Goal: Task Accomplishment & Management: Use online tool/utility

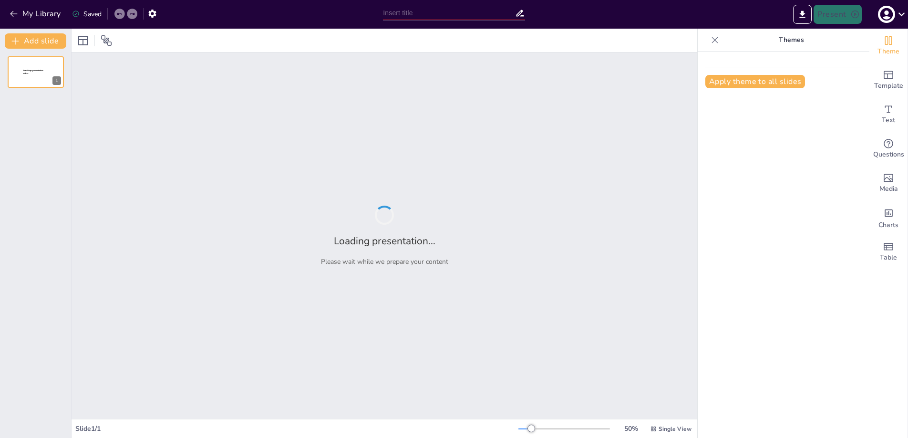
type input "WHAT MEDICAL STUDENTS CAN LEARN FROM HEALTHCARE SYSTEMS IN [GEOGRAPHIC_DATA] AN…"
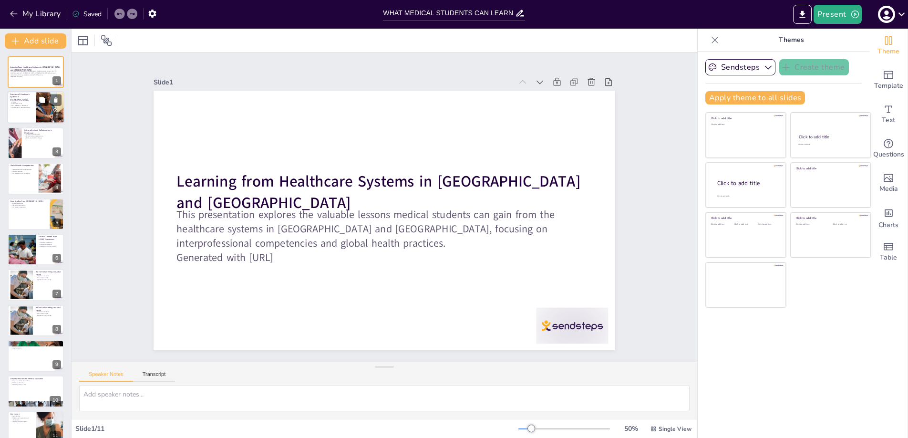
click at [48, 115] on div at bounding box center [50, 108] width 86 height 32
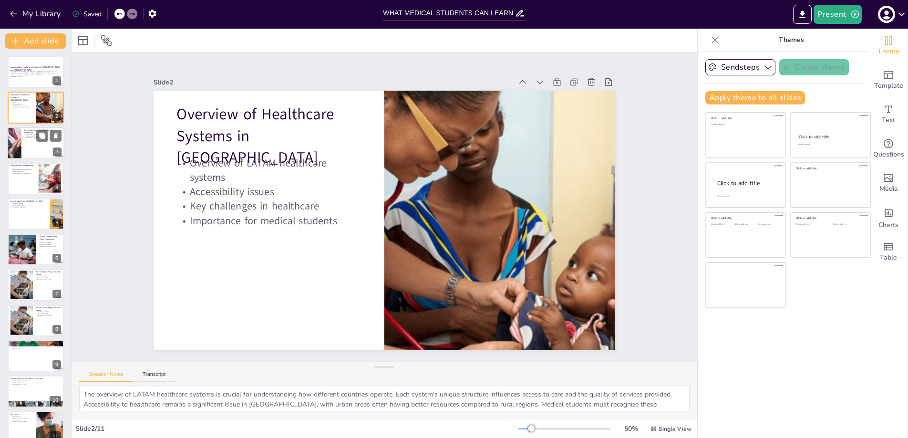
click at [29, 141] on div at bounding box center [35, 143] width 57 height 32
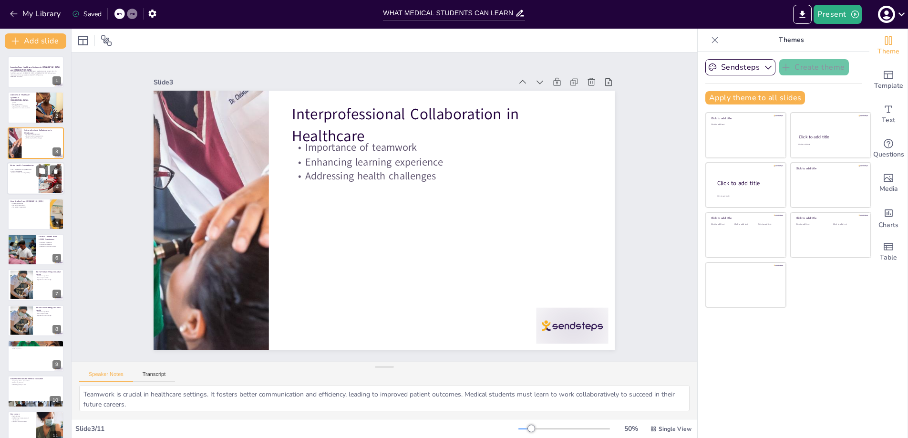
click at [29, 182] on div at bounding box center [35, 178] width 57 height 32
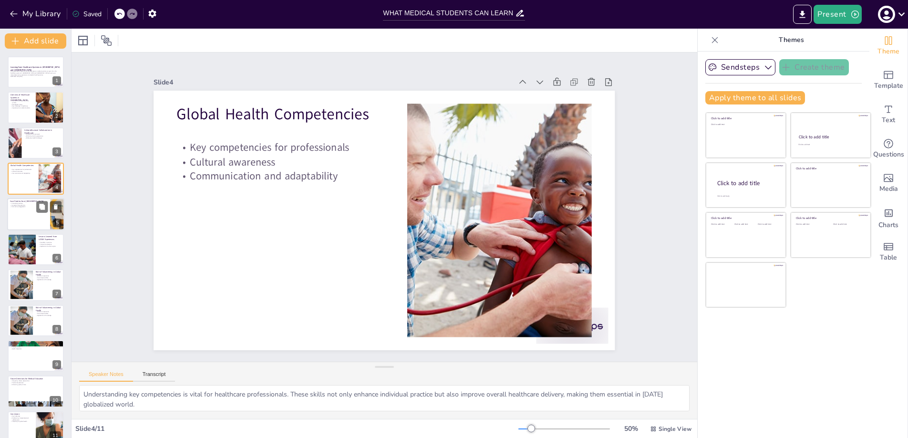
click at [28, 218] on div at bounding box center [35, 214] width 57 height 32
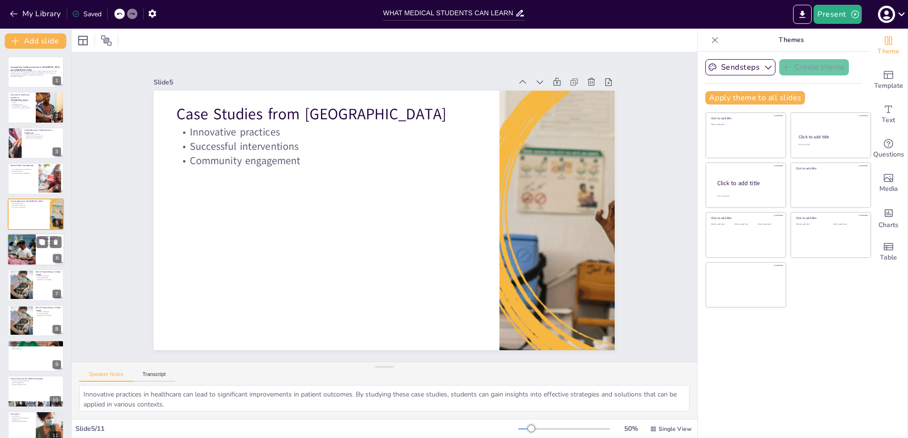
click at [27, 246] on div at bounding box center [21, 249] width 57 height 32
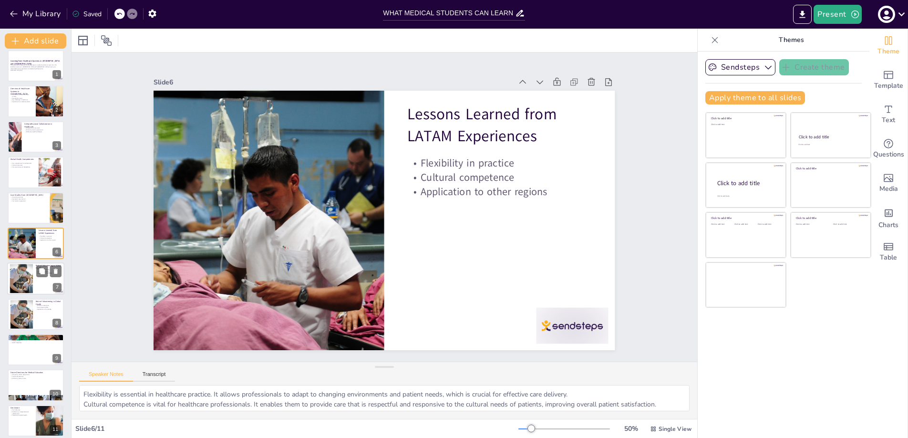
click at [24, 280] on div at bounding box center [21, 278] width 45 height 29
type textarea "Hands-on experience gained through volunteering is invaluable for medical stude…"
